Goal: Task Accomplishment & Management: Use online tool/utility

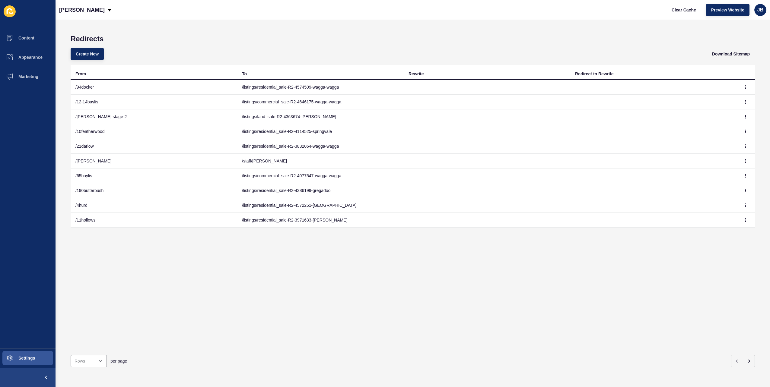
click at [427, 18] on div "Fitzpatricks Clear Cache Preview Website JB" at bounding box center [412, 10] width 714 height 20
click at [217, 45] on div "Create New Download Sitemap" at bounding box center [413, 54] width 684 height 22
drag, startPoint x: 166, startPoint y: 44, endPoint x: 163, endPoint y: 104, distance: 60.4
click at [166, 44] on div "Create New Download Sitemap" at bounding box center [413, 54] width 684 height 22
